Goal: Information Seeking & Learning: Learn about a topic

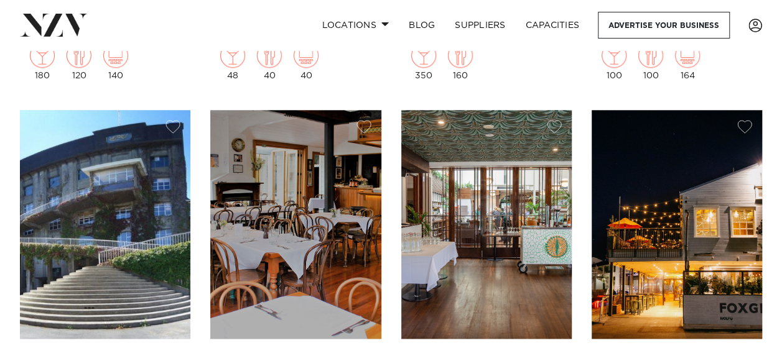
scroll to position [2883, 0]
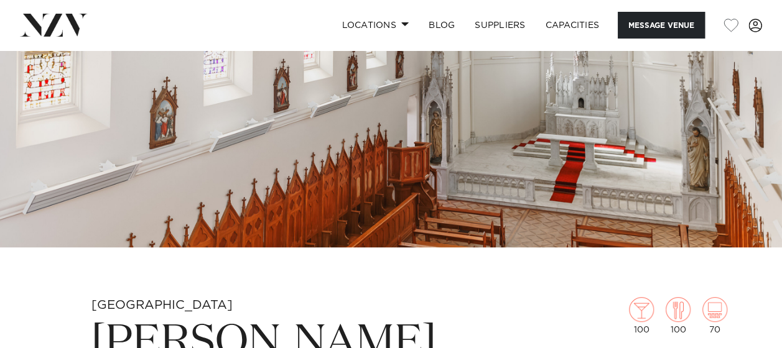
scroll to position [169, 0]
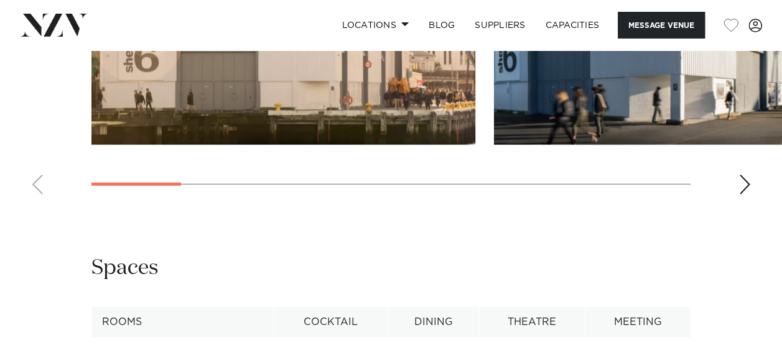
scroll to position [1670, 0]
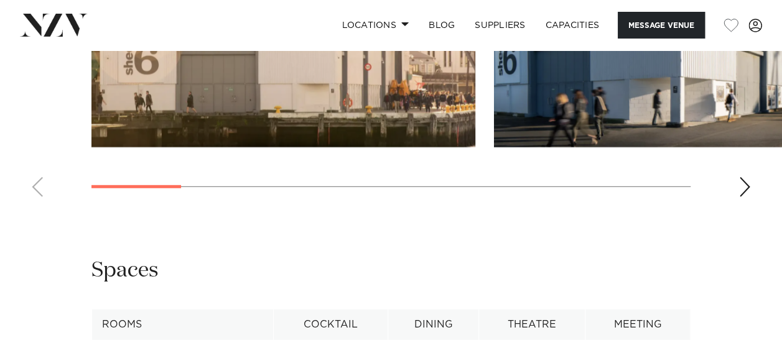
click at [744, 177] on div "Next slide" at bounding box center [745, 187] width 12 height 20
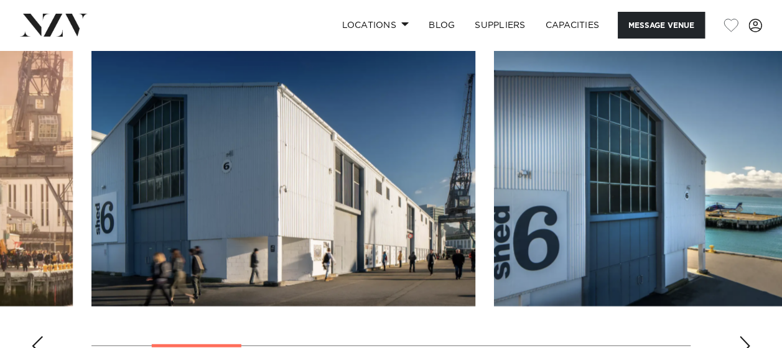
scroll to position [1512, 0]
click at [739, 336] on div "Next slide" at bounding box center [745, 346] width 12 height 20
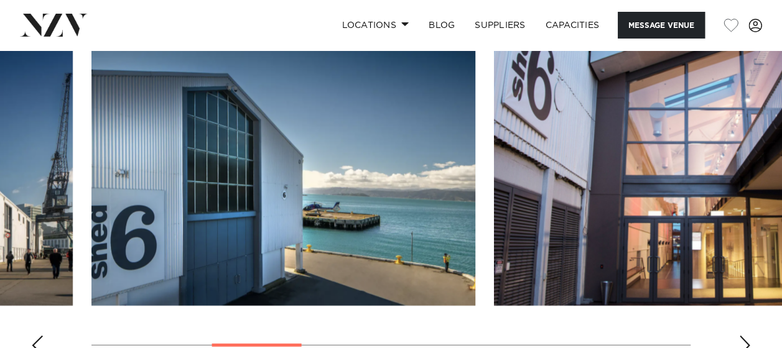
click at [739, 336] on div "Next slide" at bounding box center [745, 346] width 12 height 20
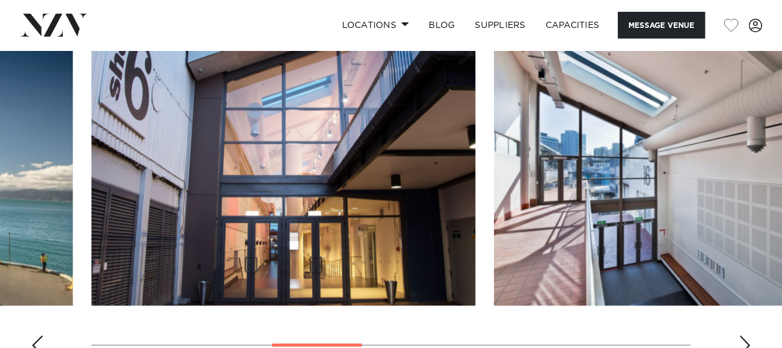
click at [739, 336] on div "Next slide" at bounding box center [745, 346] width 12 height 20
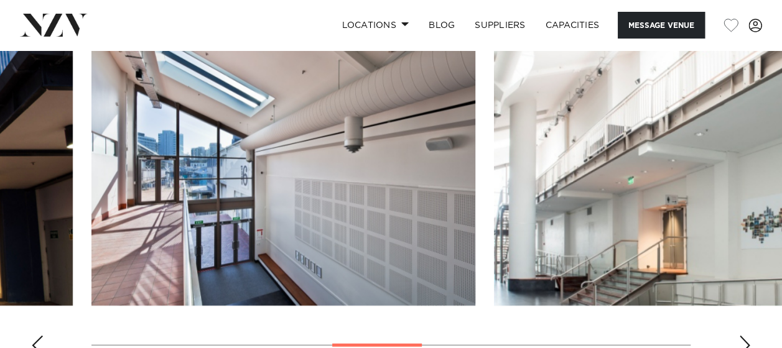
click at [739, 336] on div "Next slide" at bounding box center [745, 346] width 12 height 20
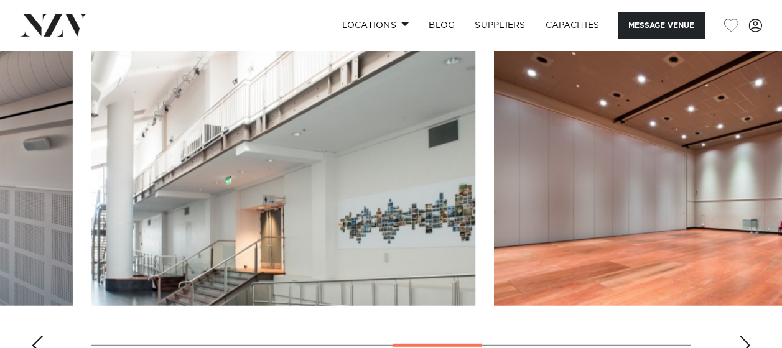
click at [739, 336] on div "Next slide" at bounding box center [745, 346] width 12 height 20
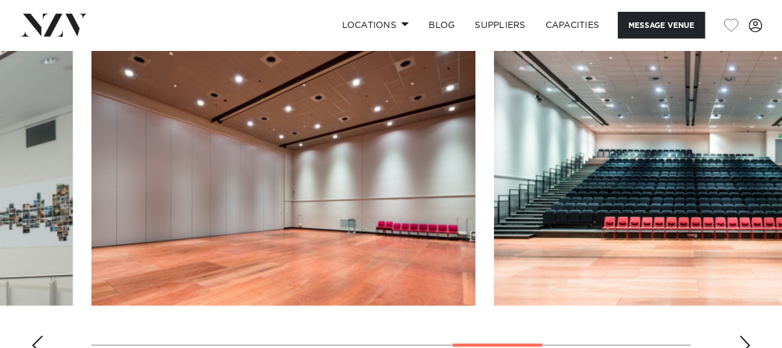
click at [739, 336] on div "Next slide" at bounding box center [745, 346] width 12 height 20
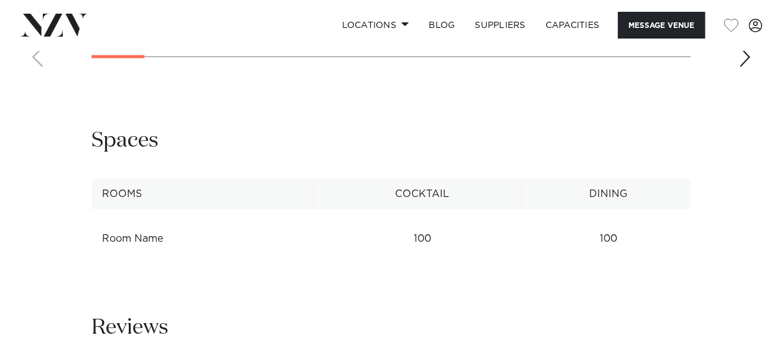
scroll to position [1500, 0]
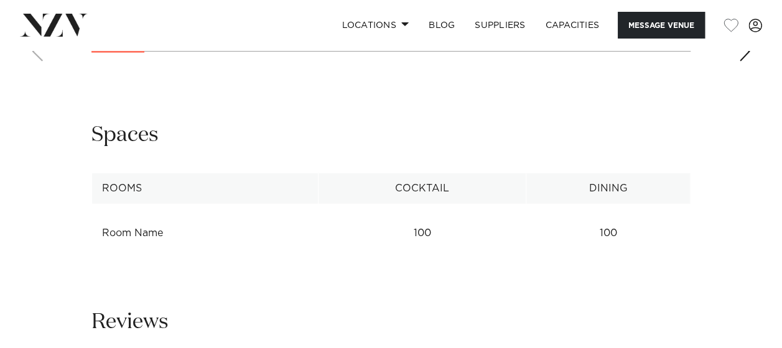
click at [747, 62] on div "Next slide" at bounding box center [745, 52] width 12 height 20
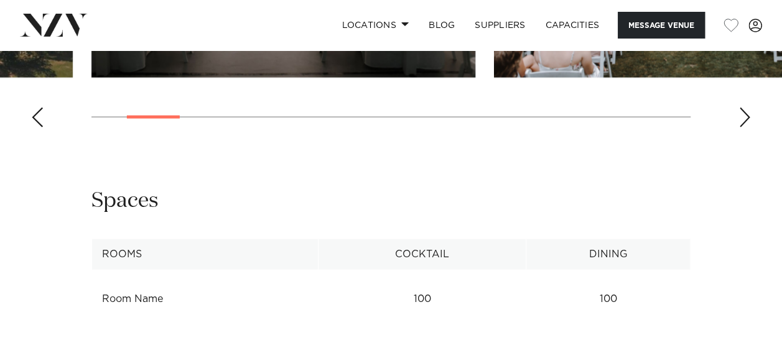
scroll to position [1424, 0]
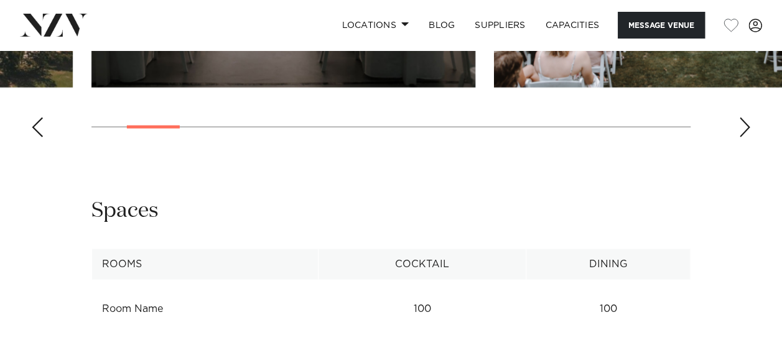
click at [745, 138] on div "Next slide" at bounding box center [745, 128] width 12 height 20
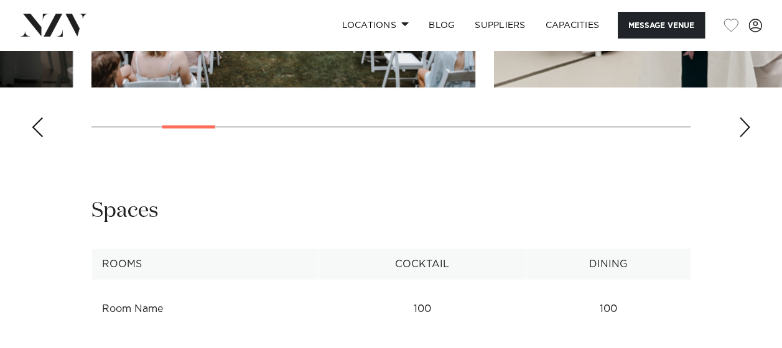
click at [745, 138] on div "Next slide" at bounding box center [745, 128] width 12 height 20
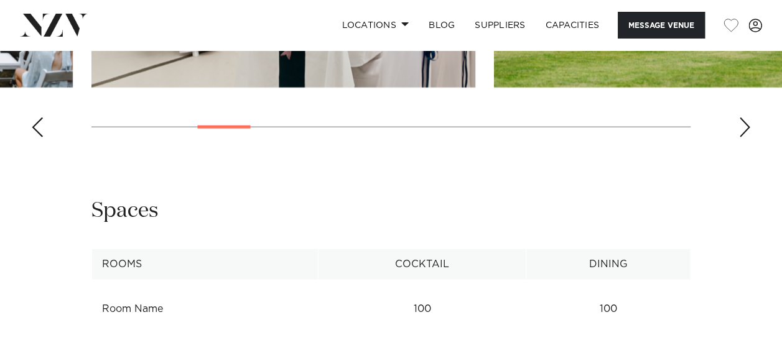
click at [745, 138] on div "Next slide" at bounding box center [745, 128] width 12 height 20
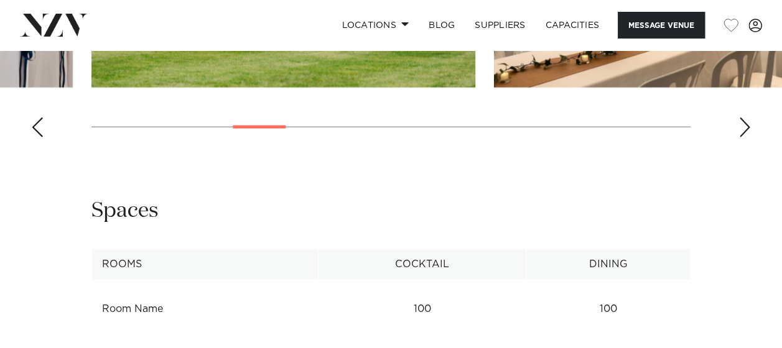
click at [745, 138] on div "Next slide" at bounding box center [745, 128] width 12 height 20
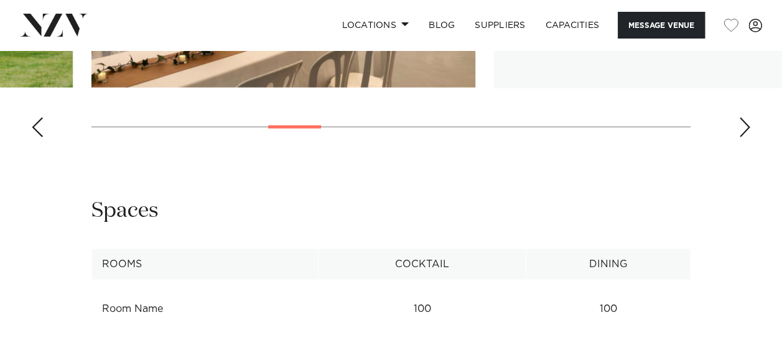
click at [745, 138] on div "Next slide" at bounding box center [745, 128] width 12 height 20
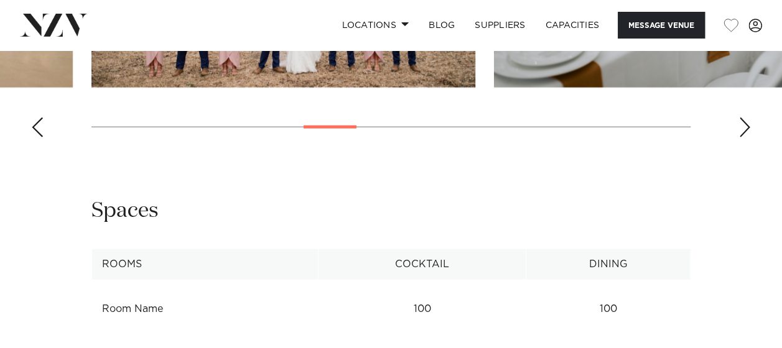
click at [745, 138] on div "Next slide" at bounding box center [745, 128] width 12 height 20
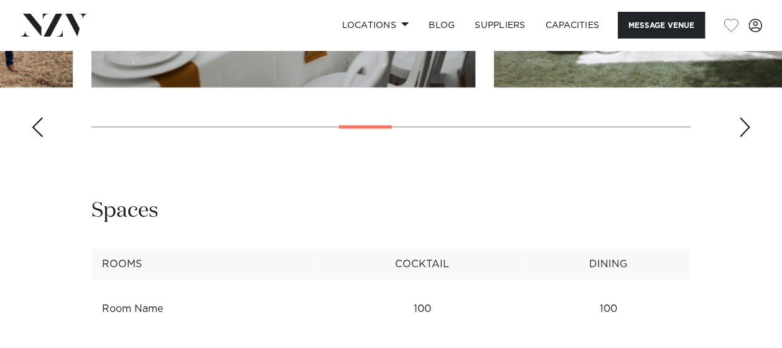
click at [745, 138] on div "Next slide" at bounding box center [745, 128] width 12 height 20
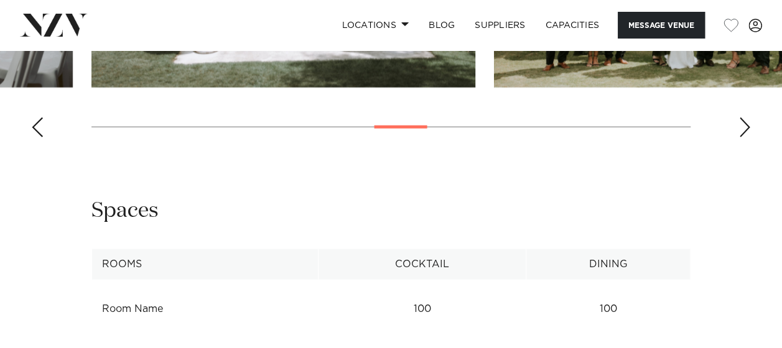
click at [745, 138] on div "Next slide" at bounding box center [745, 128] width 12 height 20
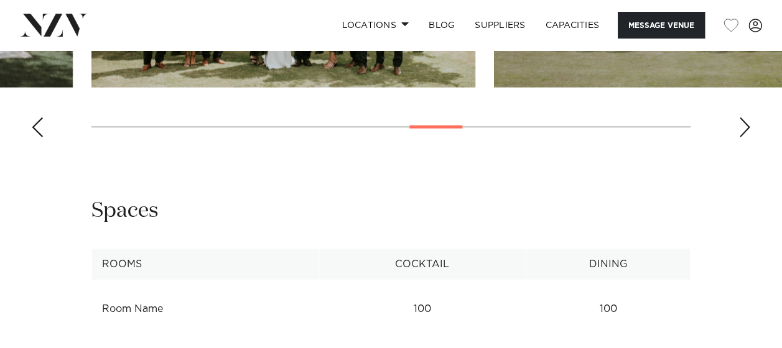
click at [745, 138] on div "Next slide" at bounding box center [745, 128] width 12 height 20
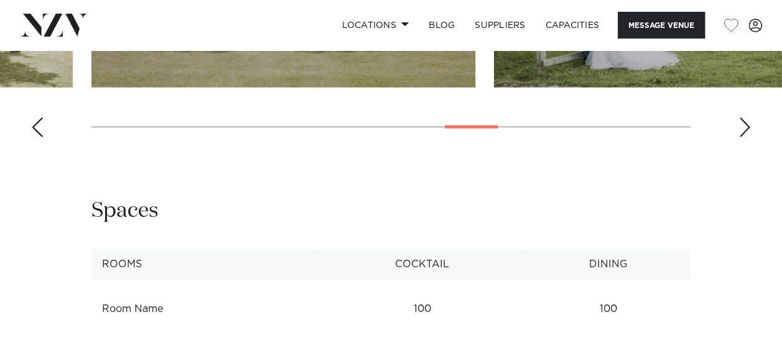
click at [745, 138] on div "Next slide" at bounding box center [745, 128] width 12 height 20
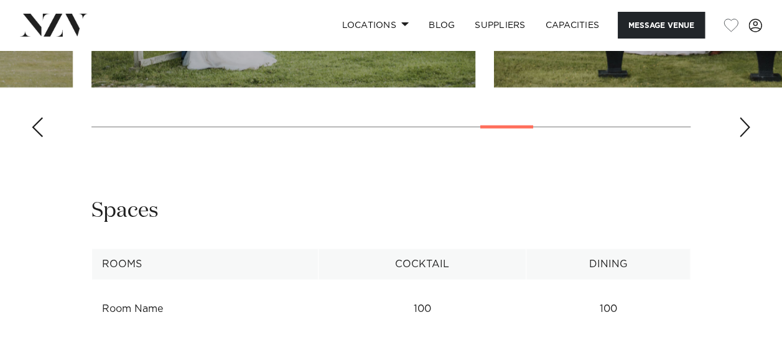
click at [745, 138] on div "Next slide" at bounding box center [745, 128] width 12 height 20
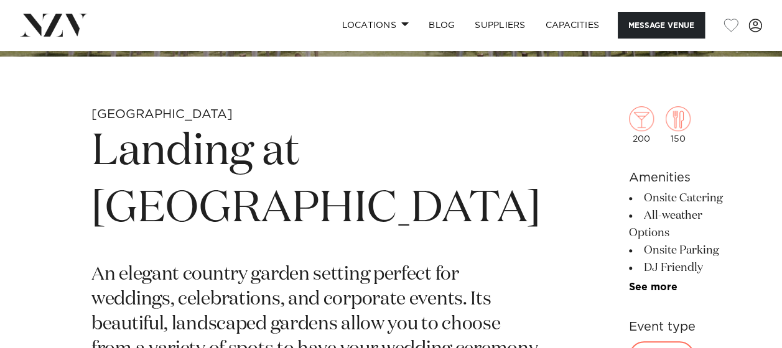
scroll to position [361, 0]
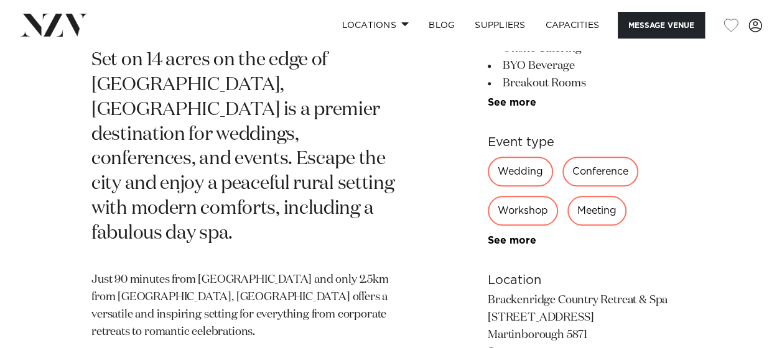
scroll to position [634, 0]
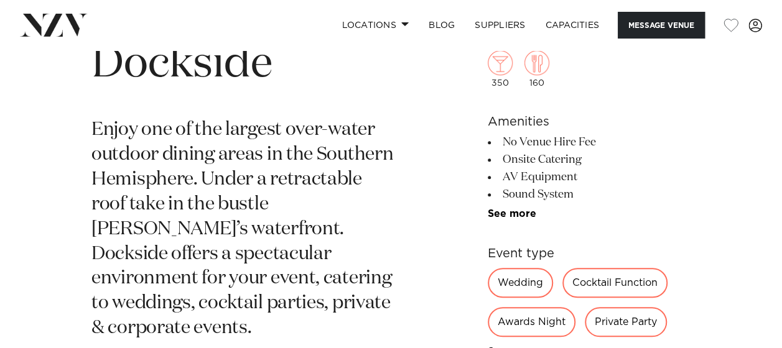
scroll to position [448, 0]
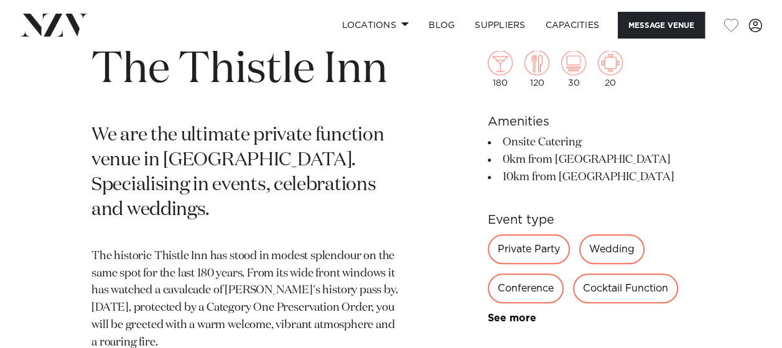
scroll to position [443, 0]
